Goal: Task Accomplishment & Management: Use online tool/utility

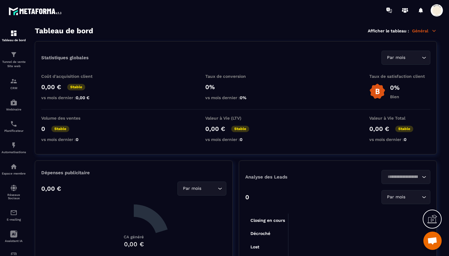
scroll to position [5169, 0]
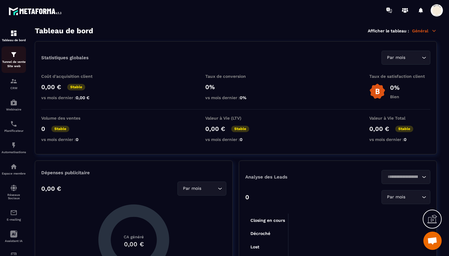
click at [14, 56] on img at bounding box center [13, 54] width 7 height 7
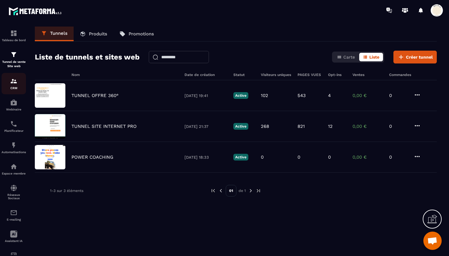
click at [10, 86] on div "CRM" at bounding box center [14, 84] width 24 height 12
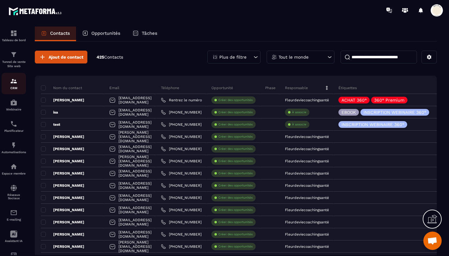
click at [13, 85] on div "CRM" at bounding box center [14, 84] width 24 height 12
click at [18, 54] on div "Tunnel de vente Site web" at bounding box center [14, 59] width 24 height 17
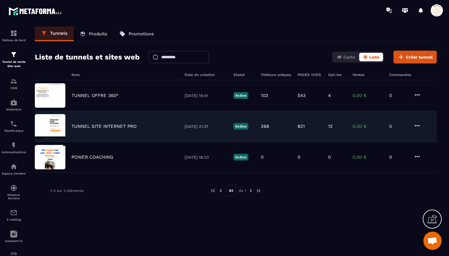
click at [110, 124] on p "TUNNEL SITE INTERNET PRO" at bounding box center [104, 127] width 65 height 6
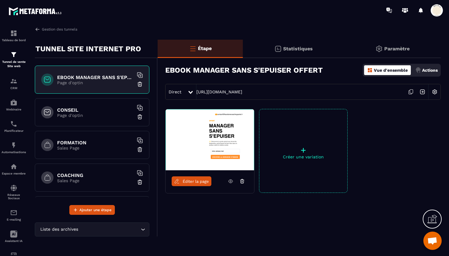
click at [61, 146] on p "Sales Page" at bounding box center [95, 148] width 76 height 5
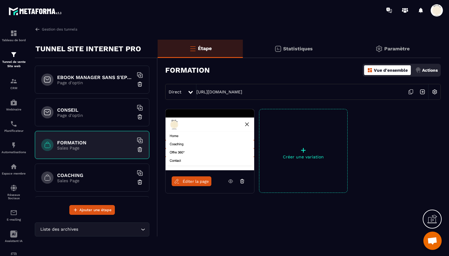
click at [192, 184] on span "Éditer la page" at bounding box center [196, 181] width 26 height 5
